Goal: Complete application form: Complete application form

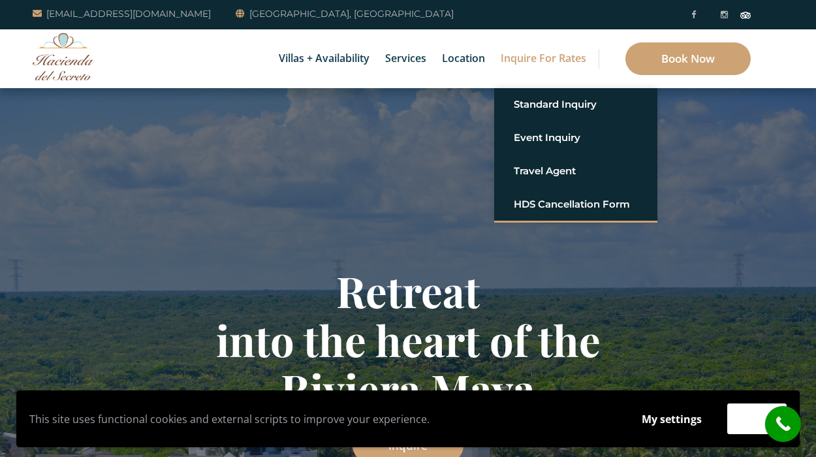
click at [556, 54] on link "Inquire for Rates" at bounding box center [543, 58] width 99 height 59
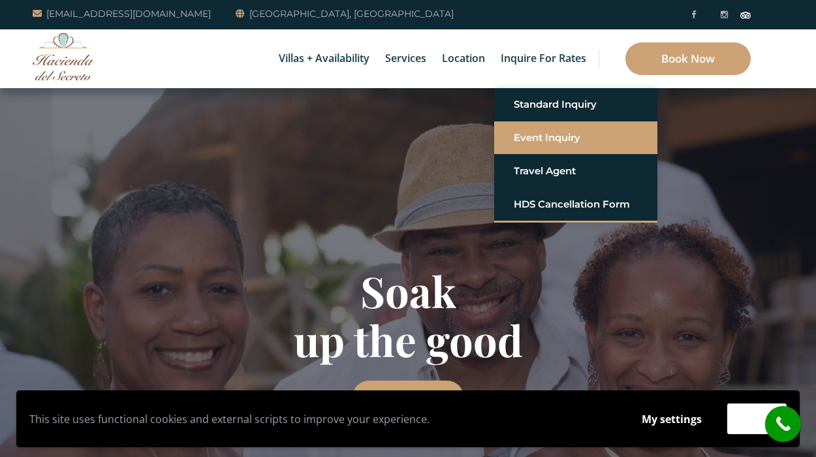
click at [547, 139] on link "Event Inquiry" at bounding box center [576, 138] width 124 height 24
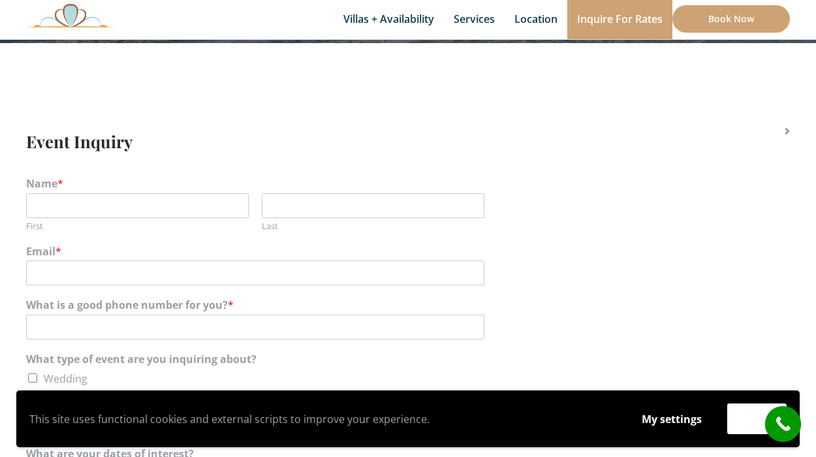
scroll to position [210, 0]
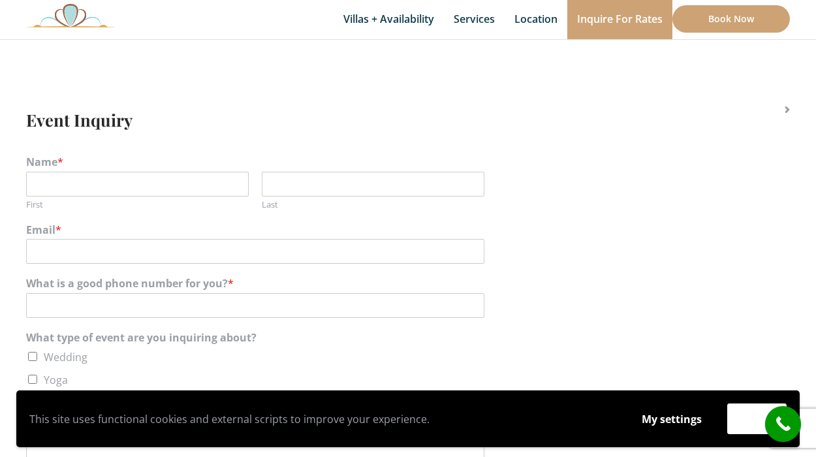
click at [182, 214] on div "Name * First Last" at bounding box center [408, 183] width 764 height 68
click at [176, 202] on label "First" at bounding box center [137, 204] width 223 height 11
click at [176, 197] on input "First" at bounding box center [137, 184] width 223 height 25
click at [173, 194] on input "First" at bounding box center [137, 184] width 223 height 25
type input "Sara"
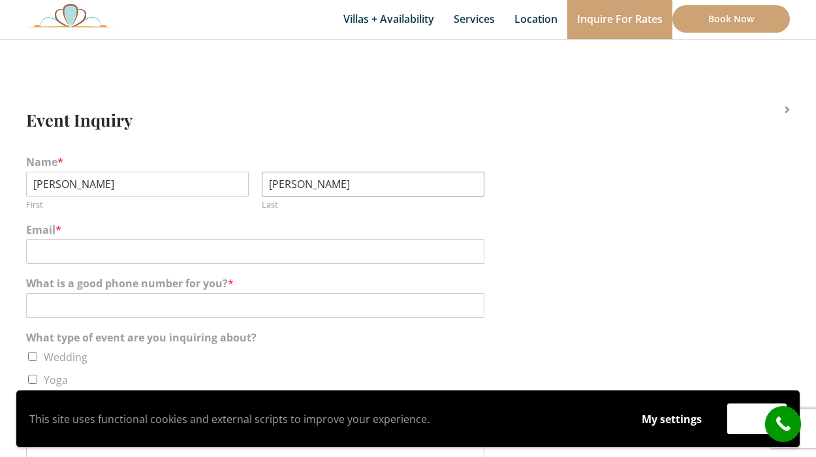
type input "Guido"
type input "sara@textile."
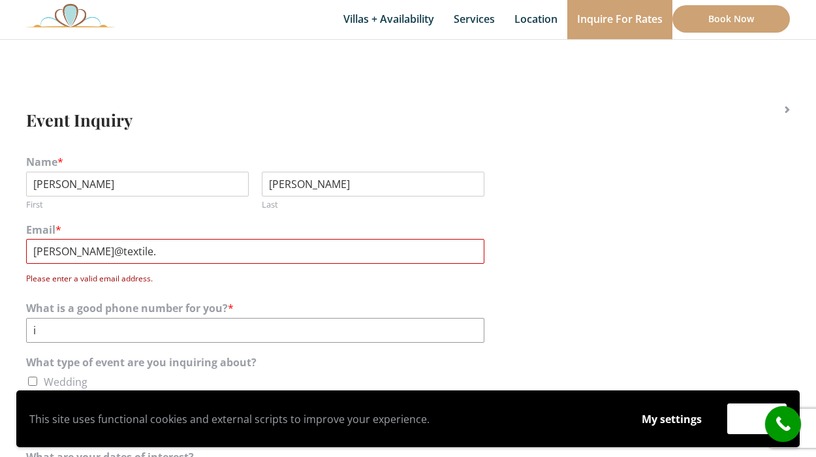
type input "i"
click at [167, 246] on input "sara@textile." at bounding box center [255, 251] width 458 height 25
type input "sara@textile.io"
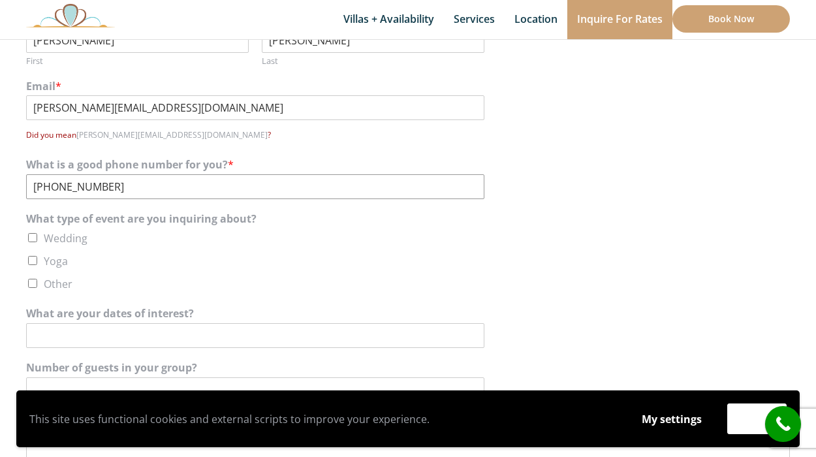
scroll to position [392, 0]
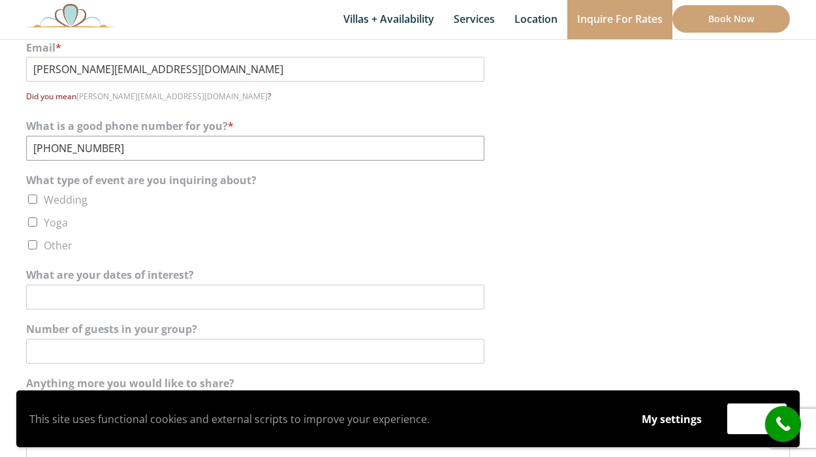
type input "+1-631-372-4976"
click at [59, 242] on label "Other" at bounding box center [58, 245] width 29 height 14
click at [37, 242] on input "Other" at bounding box center [32, 244] width 9 height 9
checkbox input "true"
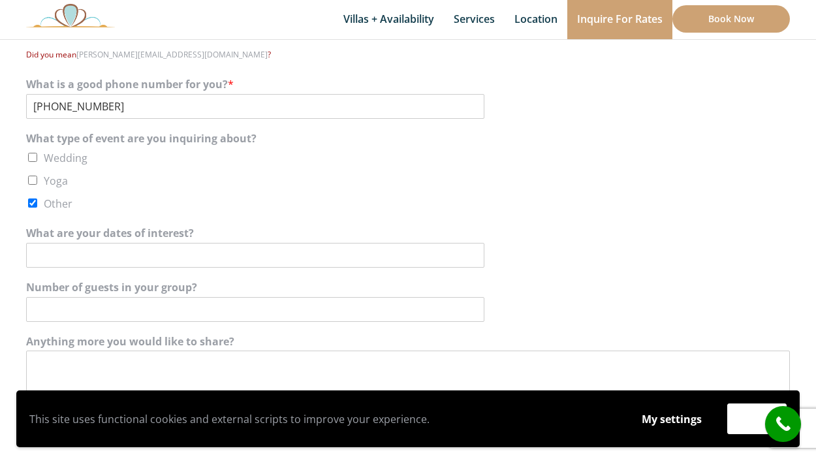
scroll to position [466, 0]
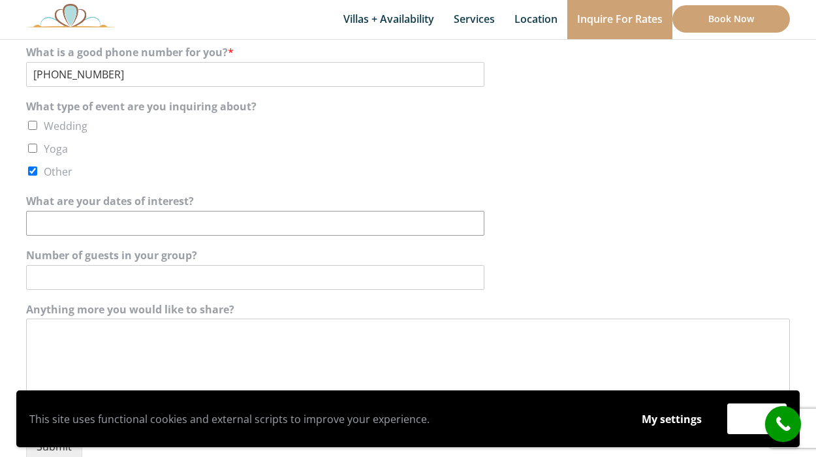
click at [56, 226] on input "What are your dates of interest?" at bounding box center [255, 223] width 458 height 25
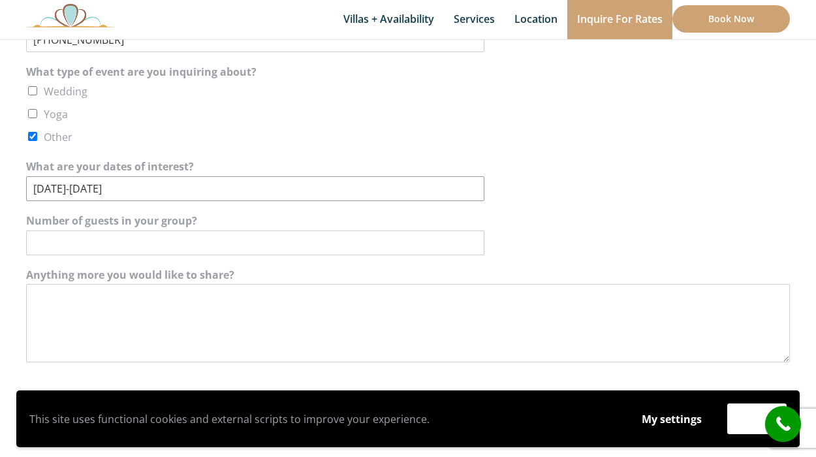
scroll to position [520, 0]
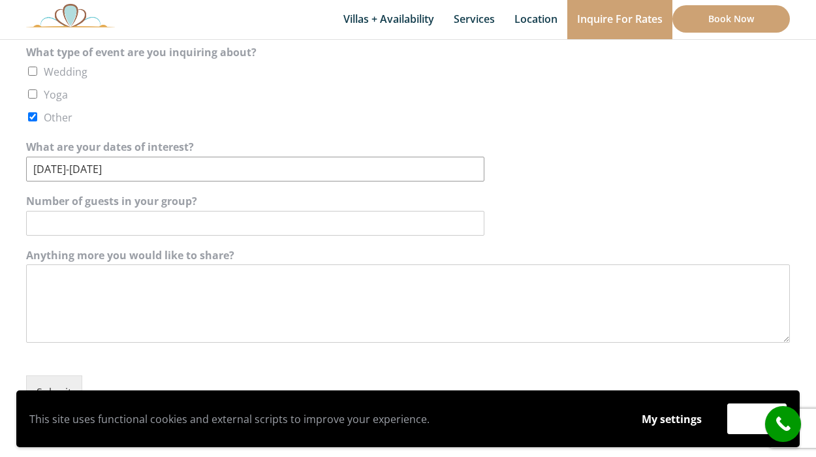
type input "December 8-12"
click at [122, 219] on input "Number of guests in your group?" at bounding box center [255, 223] width 458 height 25
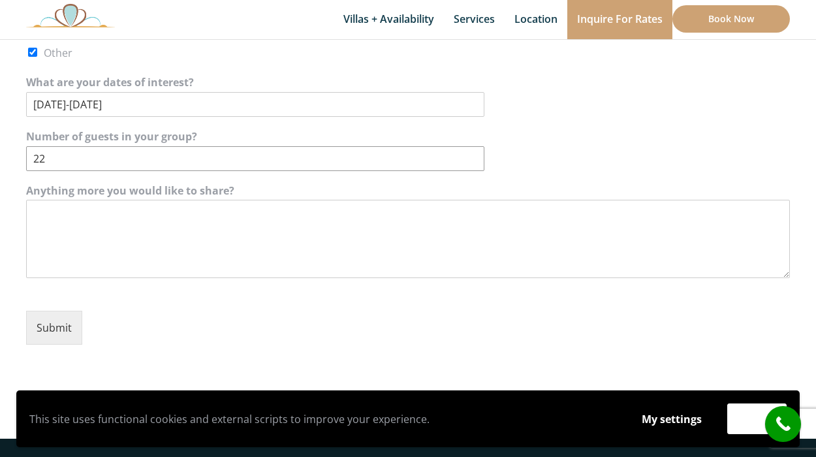
scroll to position [590, 0]
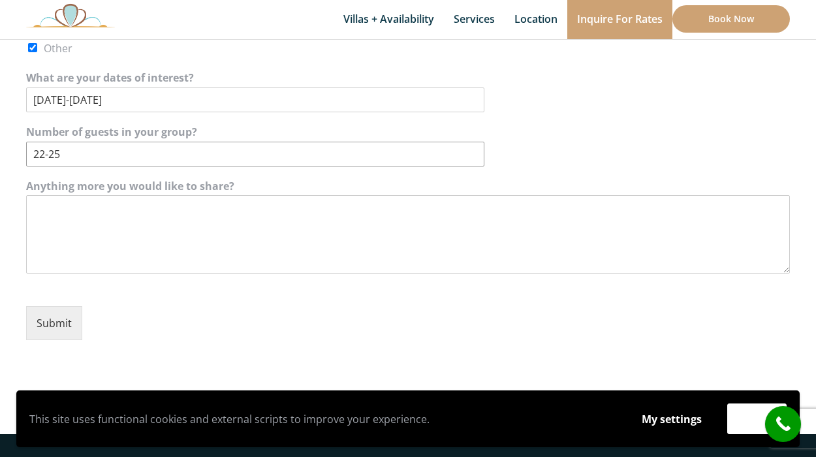
type input "22-25"
click at [112, 268] on textarea "Anything more you would like to share?" at bounding box center [408, 234] width 764 height 78
type textarea "W"
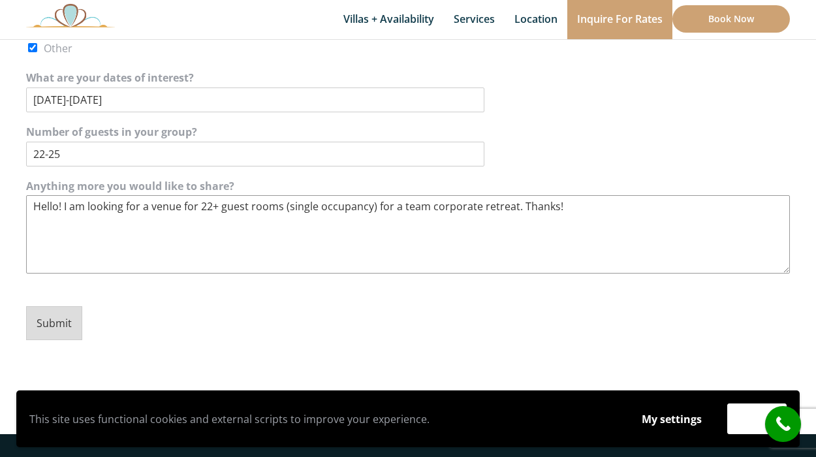
type textarea "Hello! I am looking for a venue for 22+ guest rooms (single occupancy) for a te…"
click at [39, 321] on button "Submit" at bounding box center [54, 323] width 56 height 34
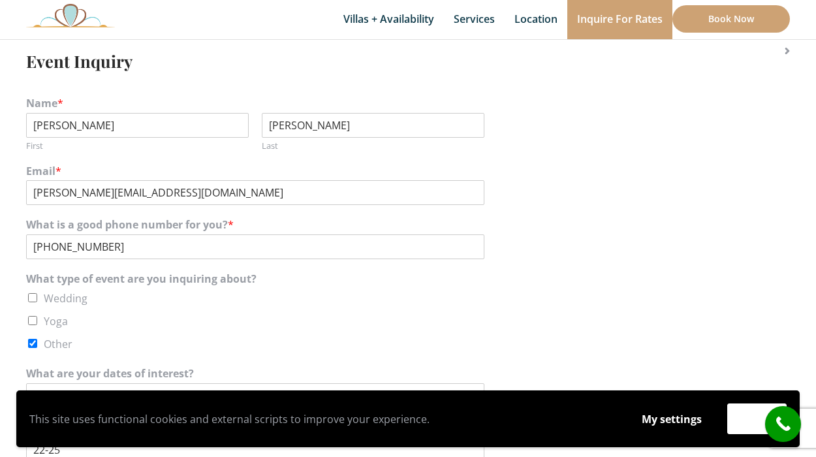
scroll to position [0, 0]
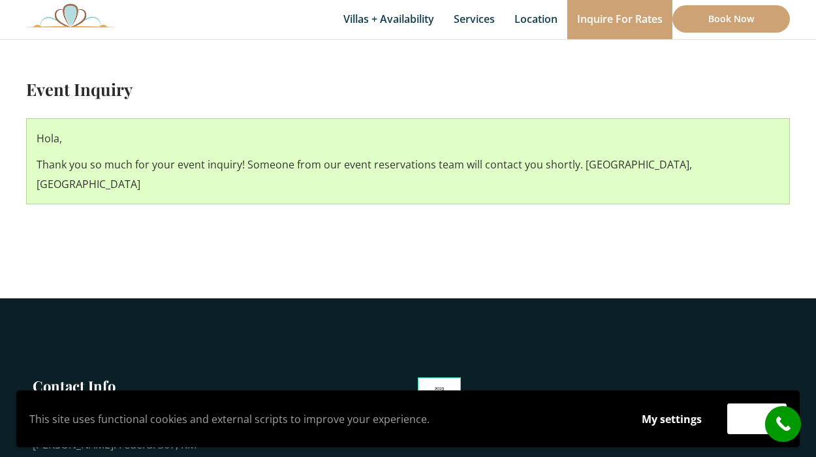
scroll to position [294, 0]
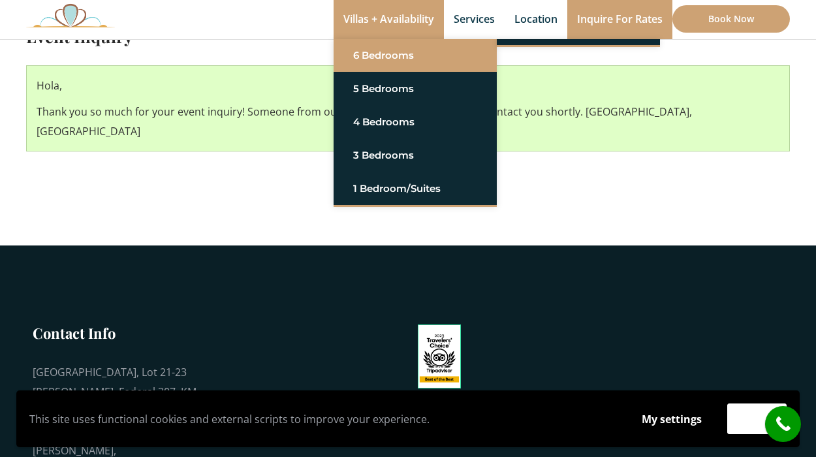
click at [372, 62] on link "6 Bedrooms" at bounding box center [415, 56] width 124 height 24
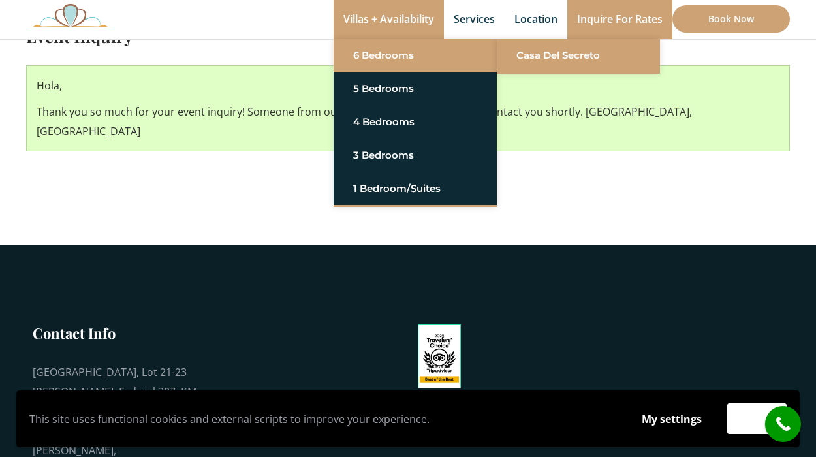
click at [531, 40] on li "Casa del Secreto" at bounding box center [578, 55] width 163 height 33
click at [531, 50] on link "Casa del Secreto" at bounding box center [579, 56] width 124 height 24
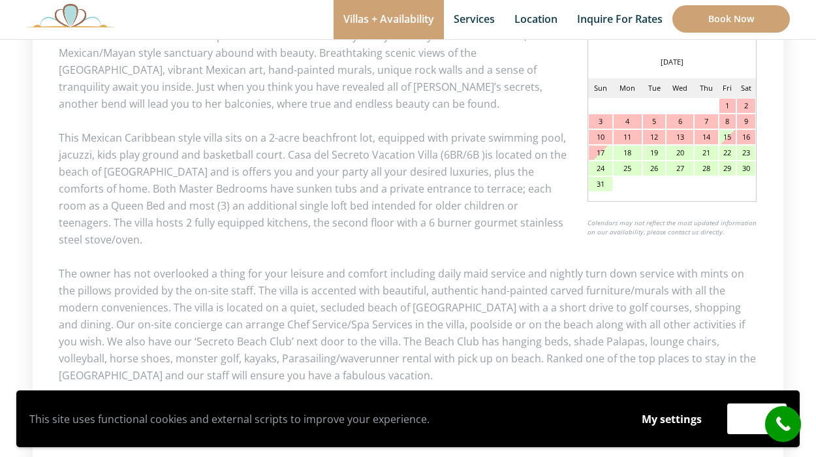
scroll to position [674, 0]
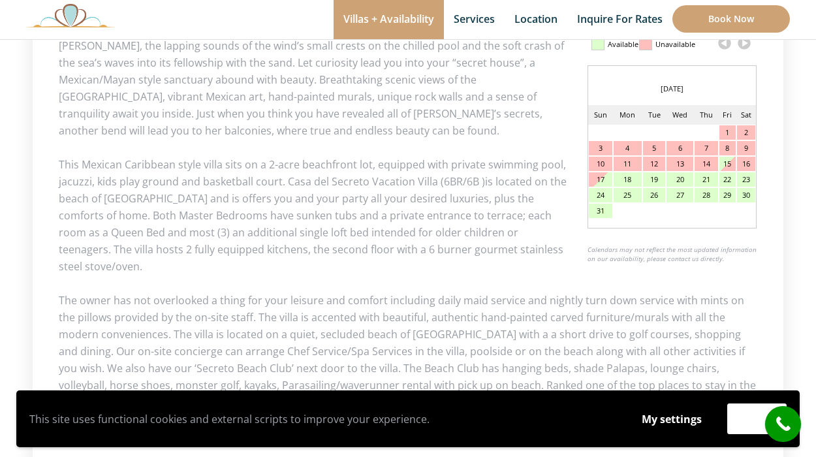
click at [743, 48] on link at bounding box center [745, 43] width 20 height 20
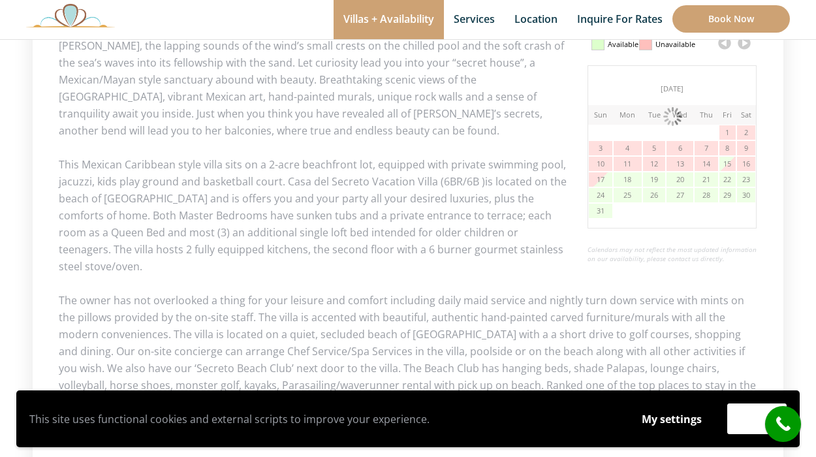
click at [743, 48] on link at bounding box center [745, 43] width 20 height 20
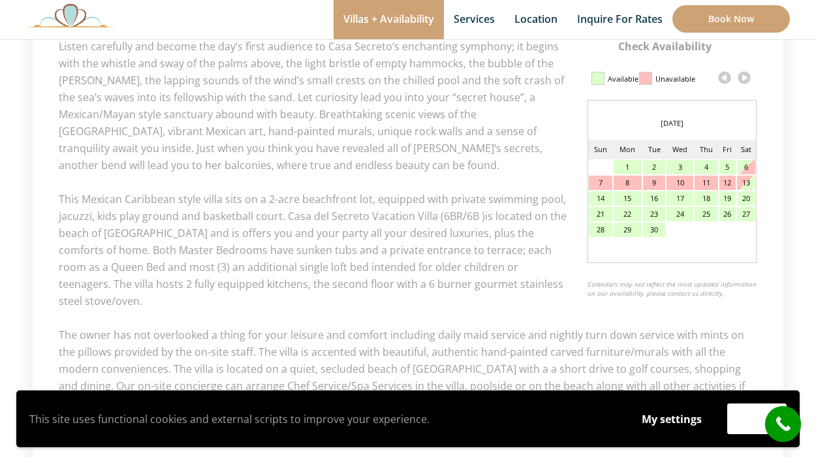
scroll to position [607, 0]
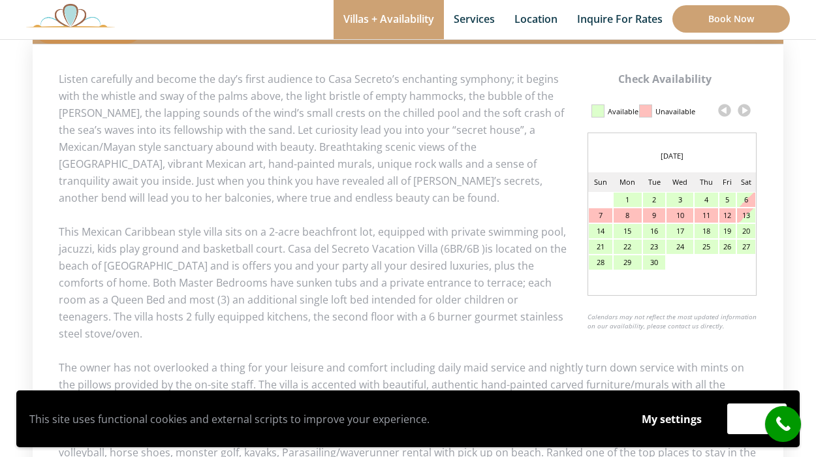
click at [746, 104] on link at bounding box center [745, 111] width 20 height 20
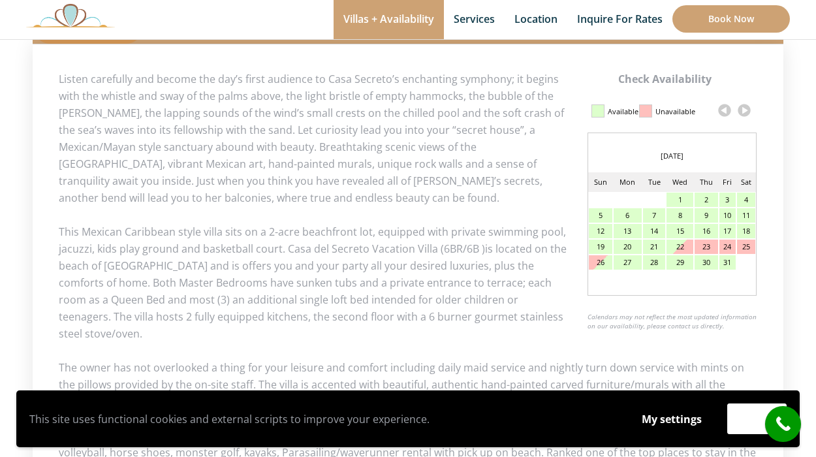
click at [747, 110] on link at bounding box center [745, 111] width 20 height 20
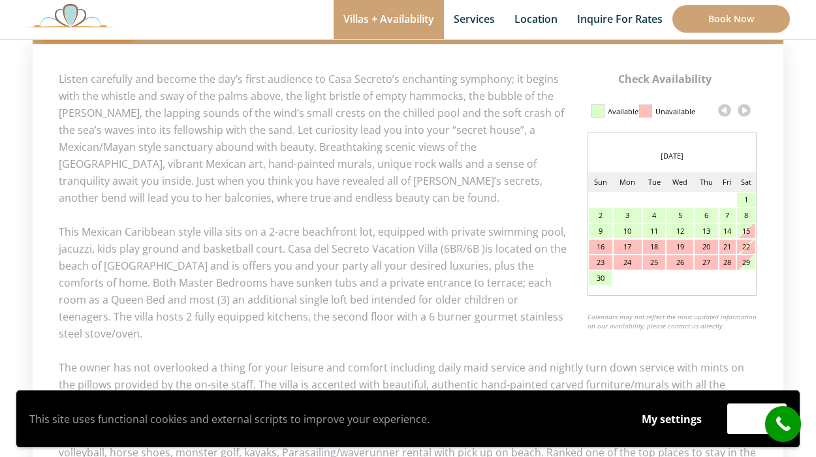
click at [747, 110] on link at bounding box center [745, 111] width 20 height 20
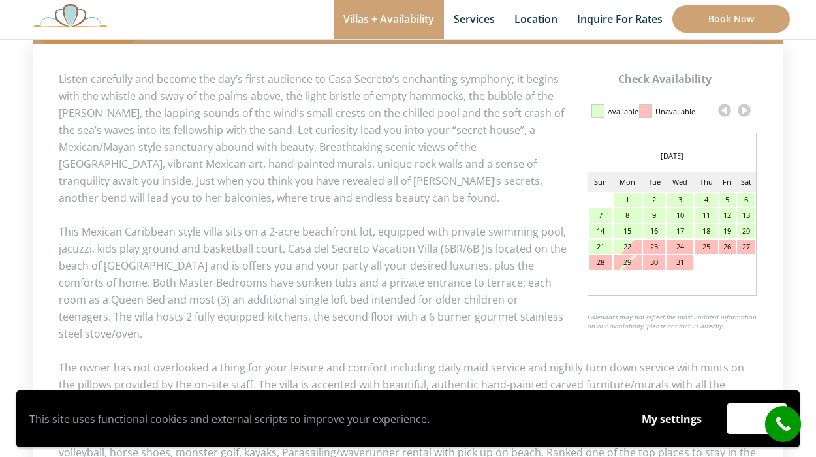
click at [623, 210] on div "8" at bounding box center [628, 215] width 28 height 14
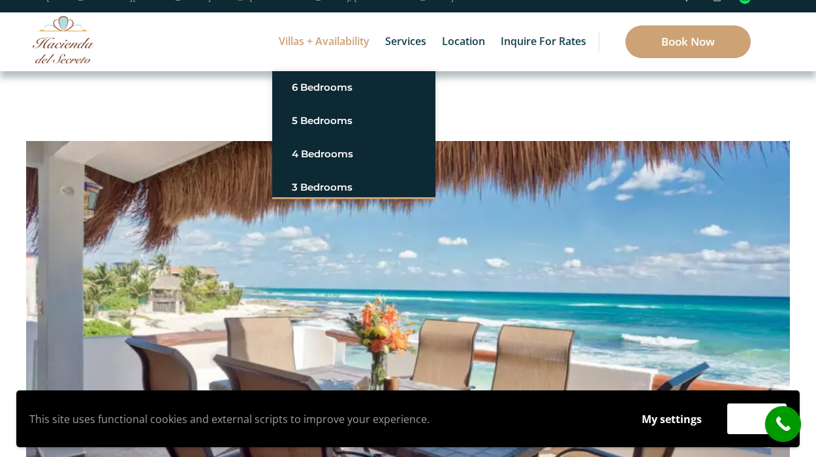
scroll to position [0, 0]
